Goal: Check status: Check status

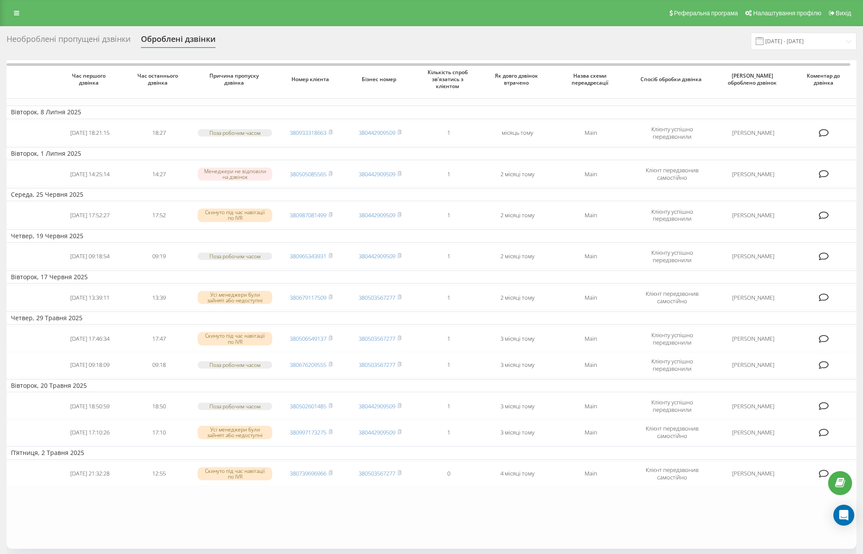
click at [795, 30] on div "Необроблені пропущені дзвінки Оброблені дзвінки [DATE] - [DATE] Час першого дзв…" at bounding box center [431, 325] width 863 height 598
click at [795, 39] on input "[DATE] - [DATE]" at bounding box center [803, 41] width 106 height 17
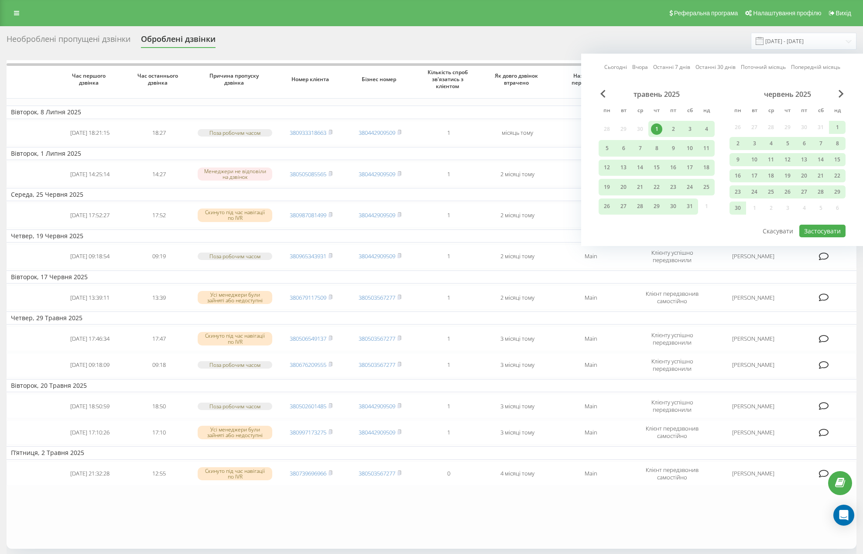
click at [661, 68] on link "Останні 7 днів" at bounding box center [671, 67] width 37 height 8
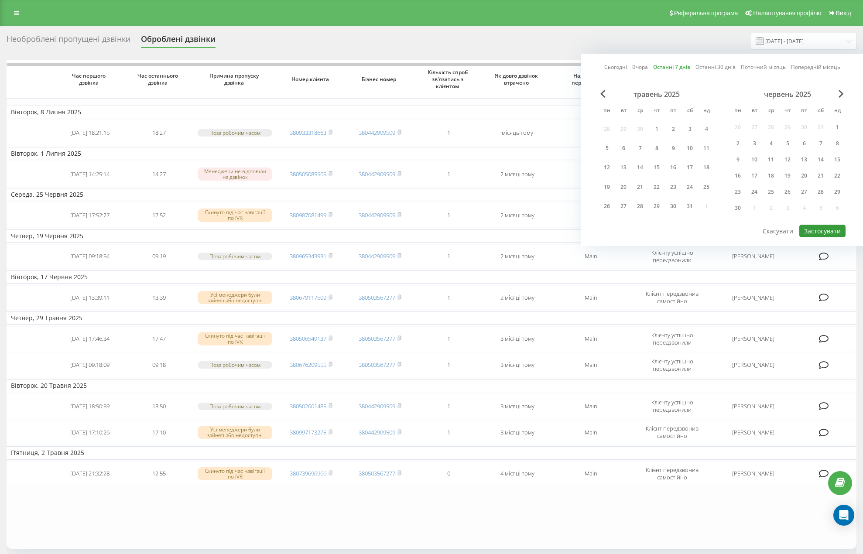
click at [816, 230] on button "Застосувати" at bounding box center [822, 231] width 46 height 13
type input "[DATE] - [DATE]"
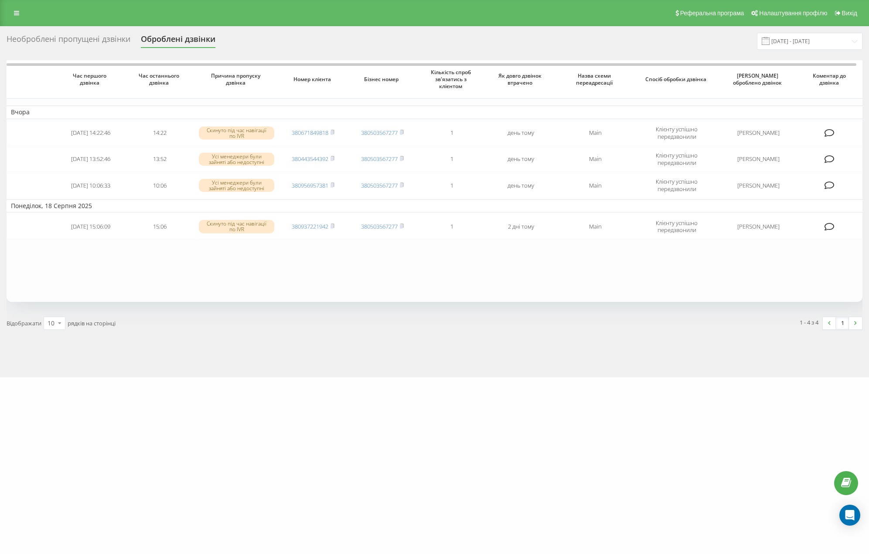
click at [99, 34] on div "Необроблені пропущені дзвінки" at bounding box center [69, 41] width 124 height 14
